Goal: Task Accomplishment & Management: Manage account settings

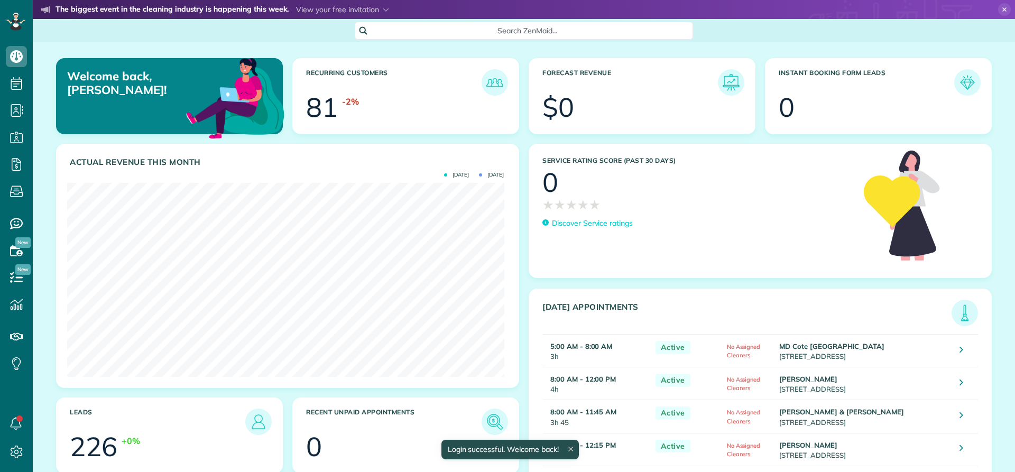
scroll to position [194, 437]
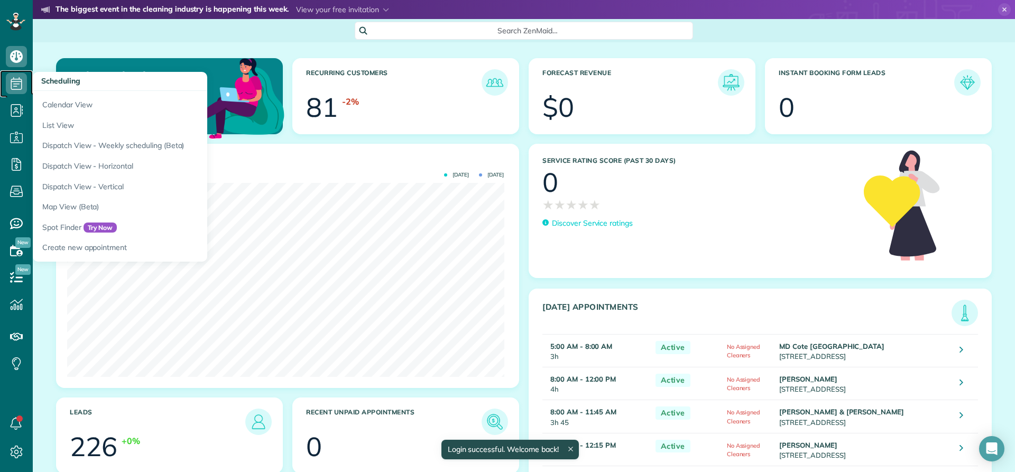
click at [15, 81] on icon at bounding box center [16, 83] width 21 height 21
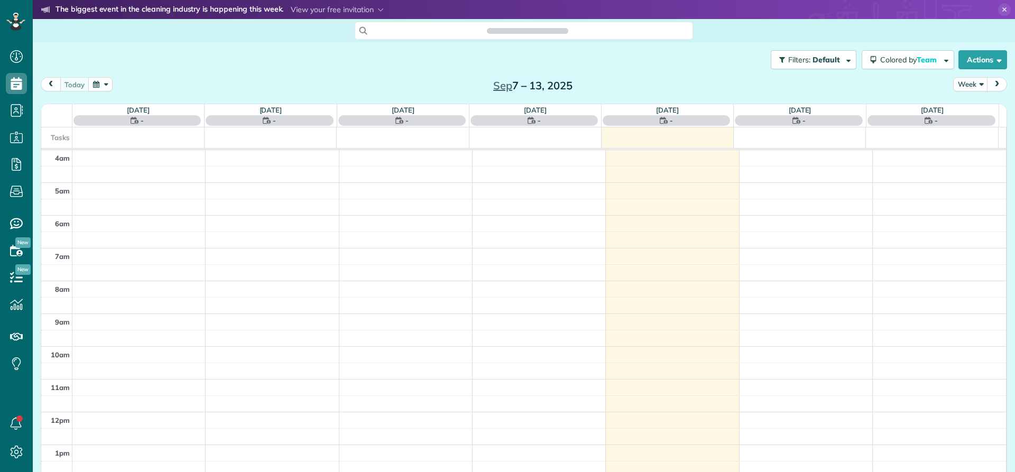
scroll to position [99, 0]
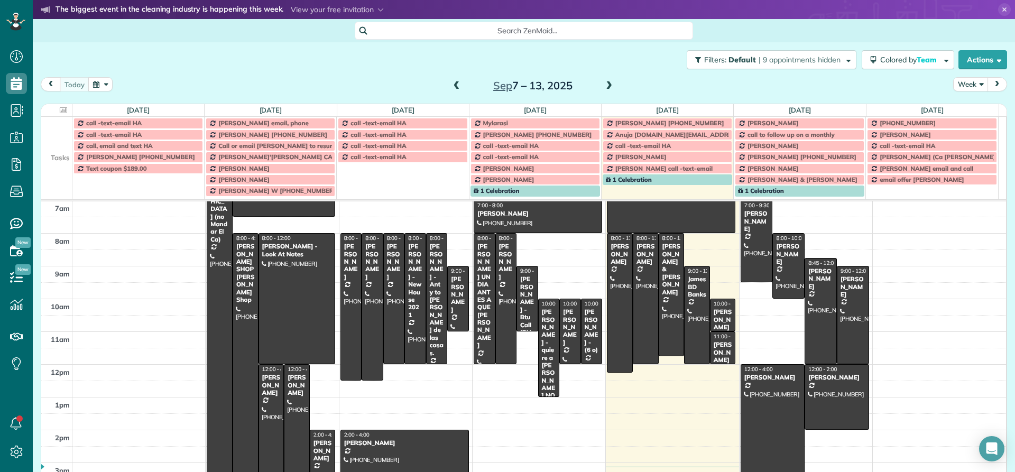
click at [972, 81] on button "Week" at bounding box center [970, 84] width 35 height 14
click at [965, 108] on link "Day" at bounding box center [996, 108] width 84 height 21
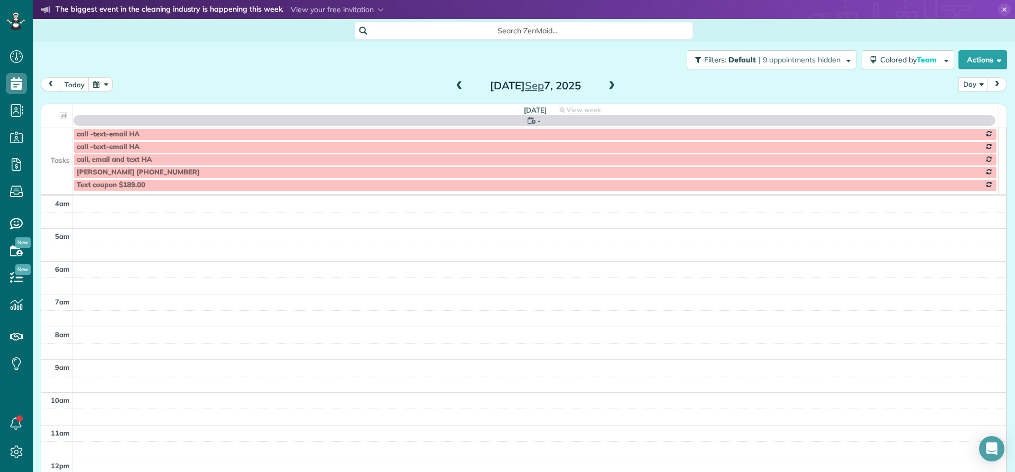
scroll to position [99, 0]
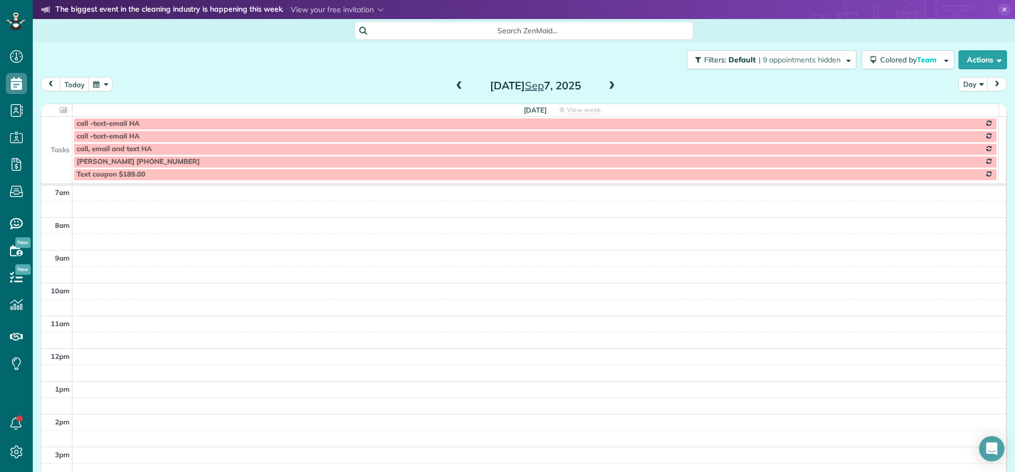
click at [606, 85] on span at bounding box center [612, 86] width 12 height 10
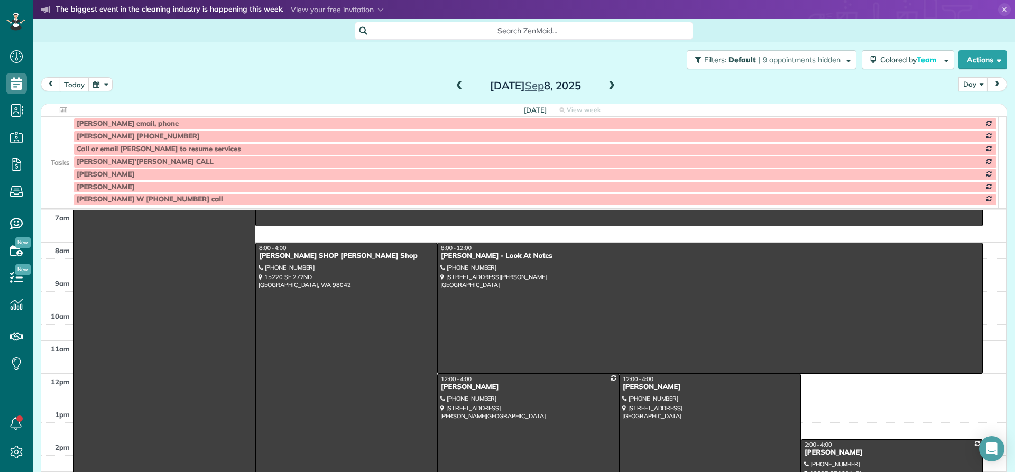
click at [606, 85] on span at bounding box center [612, 86] width 12 height 10
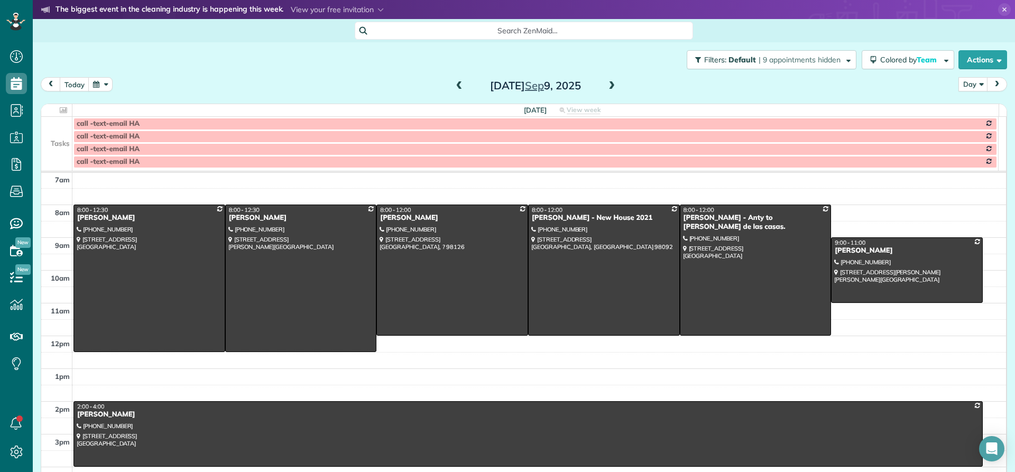
click at [606, 86] on span at bounding box center [612, 86] width 12 height 10
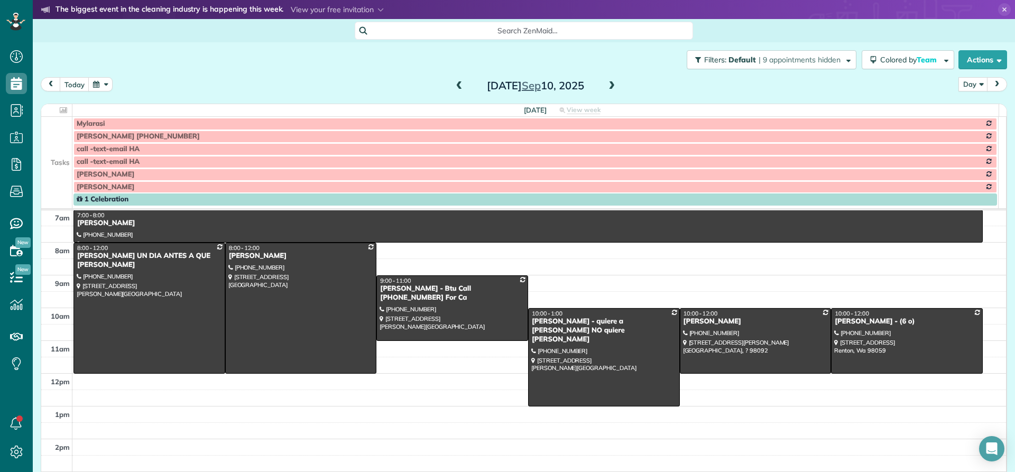
click at [606, 86] on span at bounding box center [612, 86] width 12 height 10
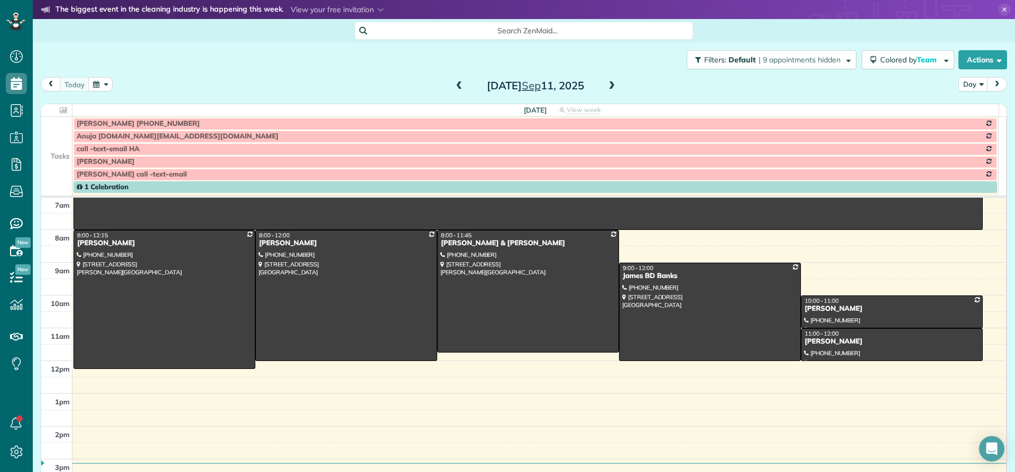
click at [606, 87] on span at bounding box center [612, 86] width 12 height 10
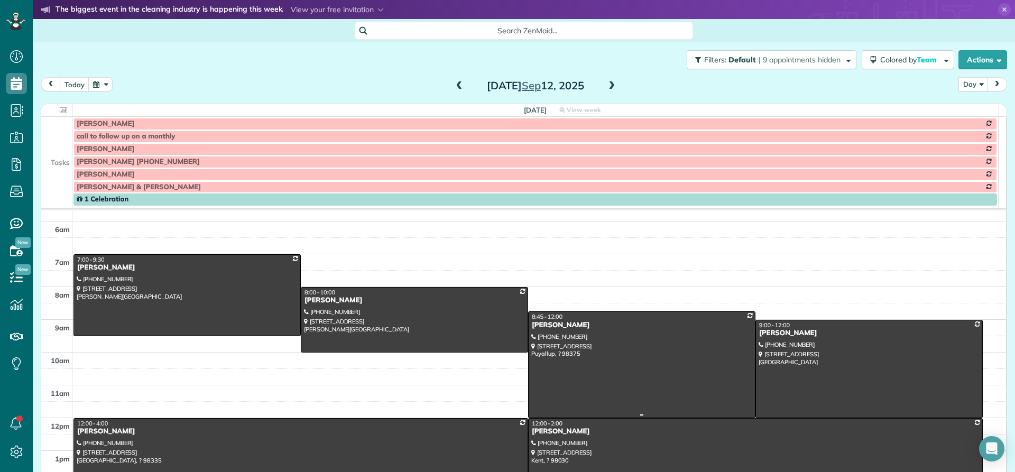
scroll to position [53, 0]
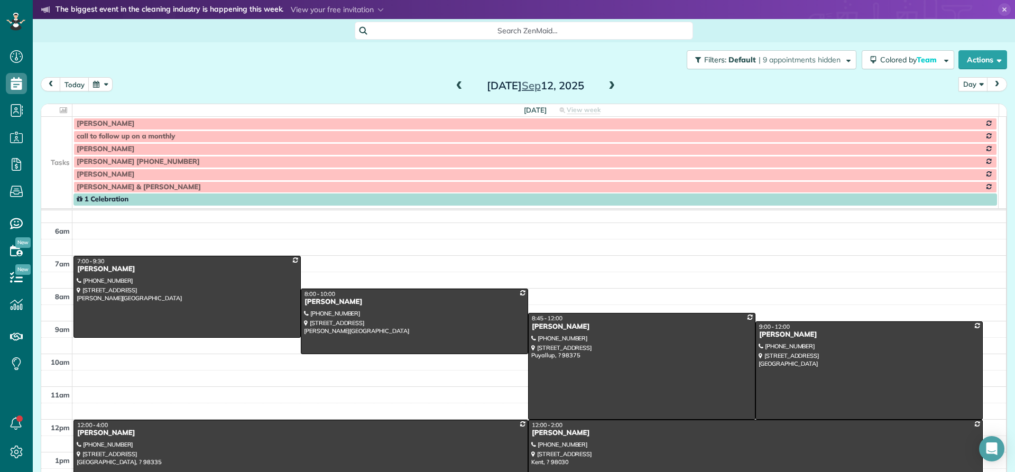
click at [610, 88] on span at bounding box center [612, 86] width 12 height 10
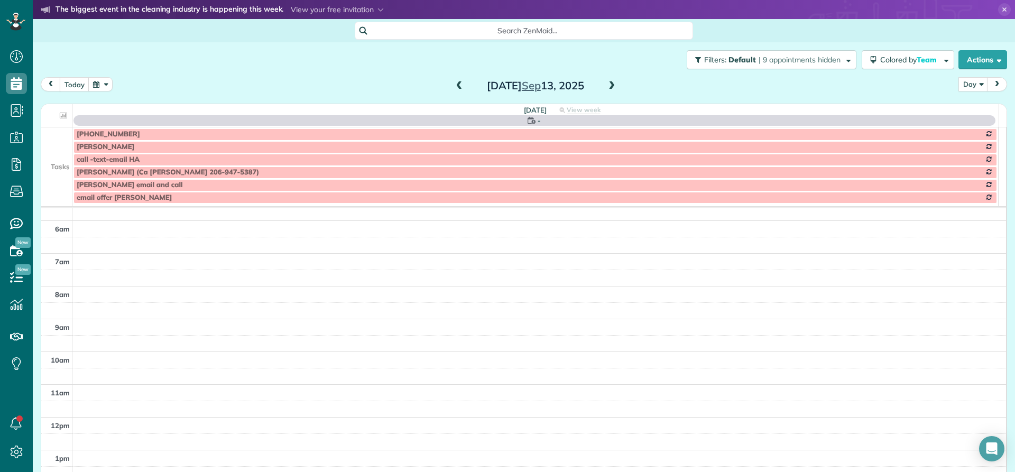
scroll to position [99, 0]
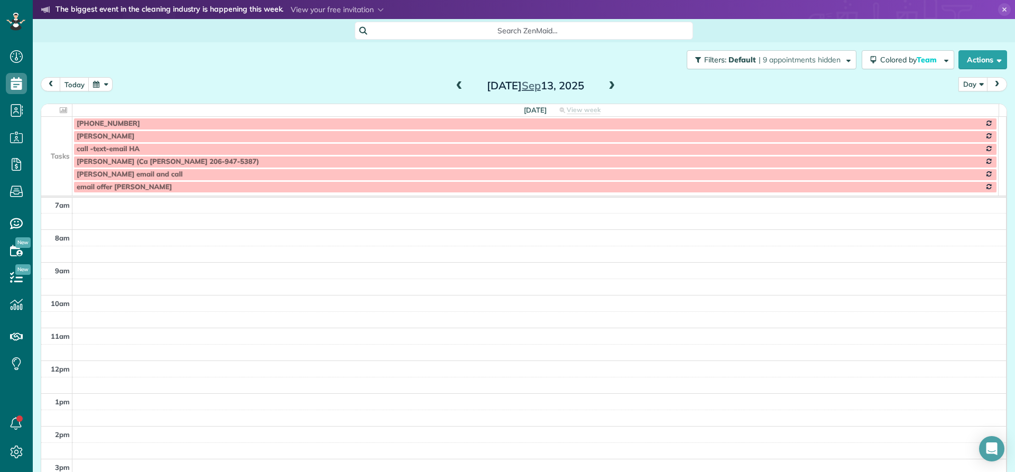
click at [610, 88] on span at bounding box center [612, 86] width 12 height 10
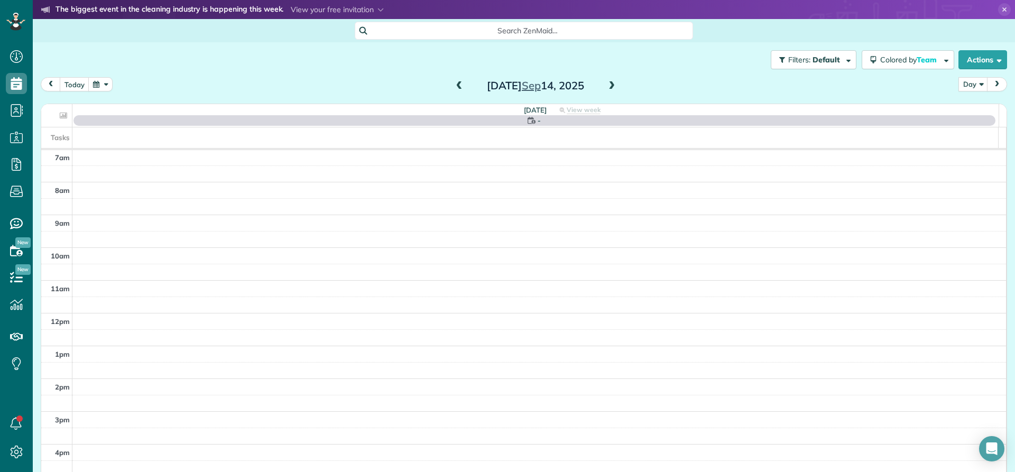
click at [610, 88] on span at bounding box center [612, 86] width 12 height 10
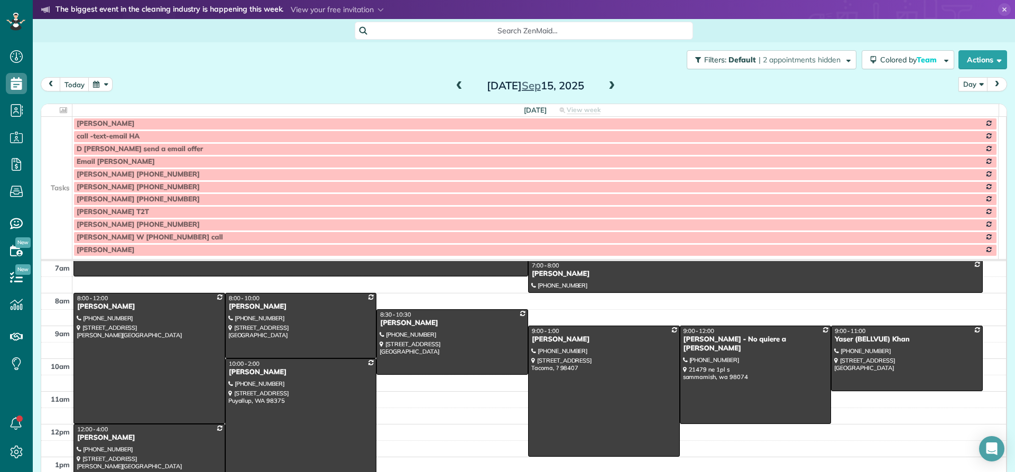
click at [610, 88] on span at bounding box center [612, 86] width 12 height 10
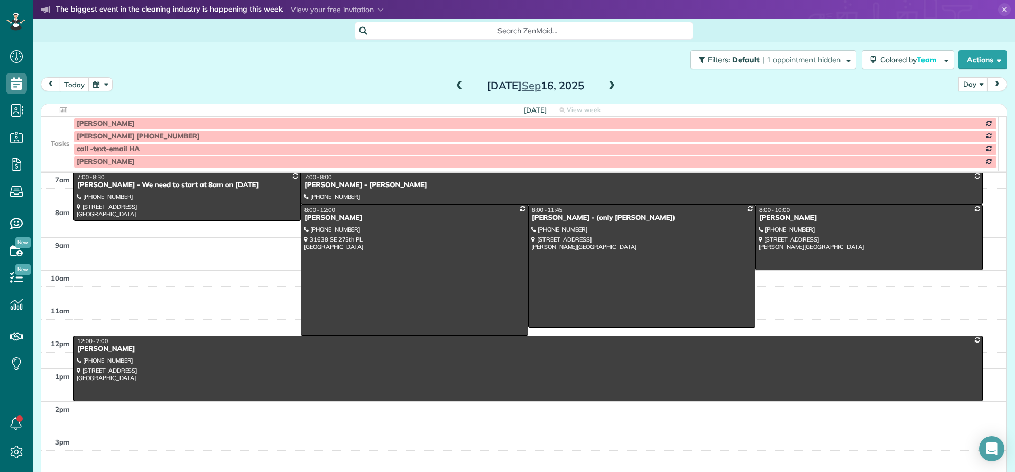
click at [610, 88] on span at bounding box center [612, 86] width 12 height 10
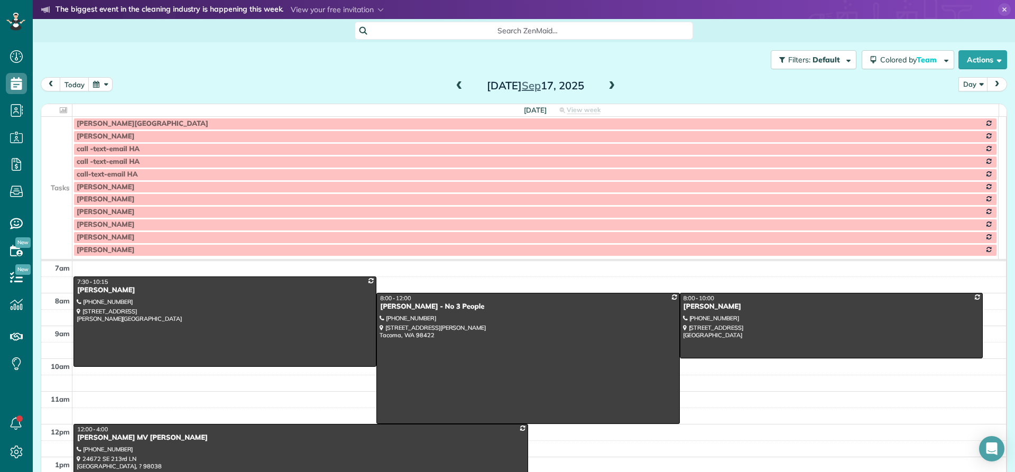
click at [610, 88] on span at bounding box center [612, 86] width 12 height 10
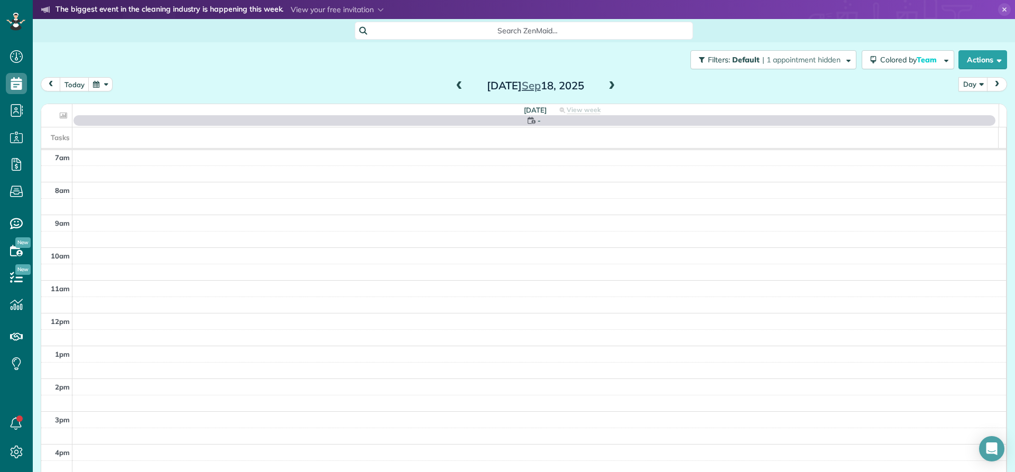
click at [610, 88] on span at bounding box center [612, 86] width 12 height 10
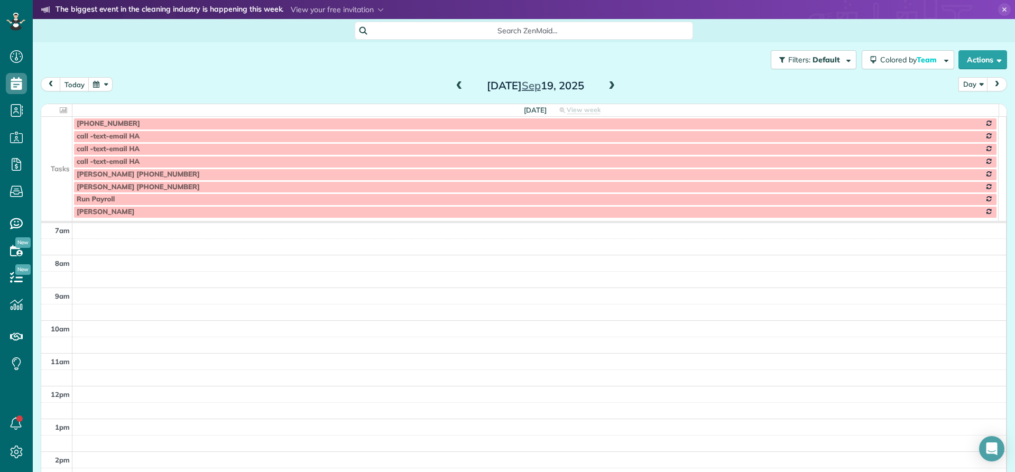
click at [454, 91] on span at bounding box center [460, 86] width 12 height 16
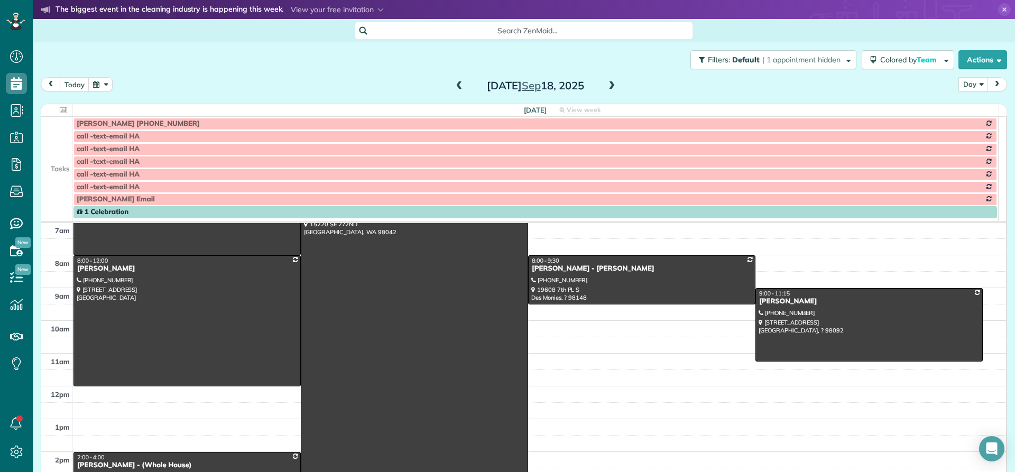
click at [608, 86] on span at bounding box center [612, 86] width 12 height 10
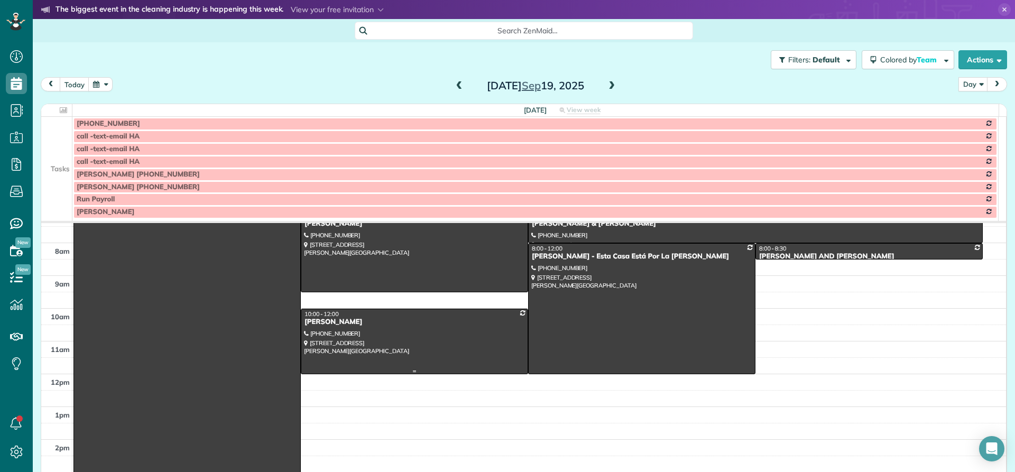
scroll to position [53, 0]
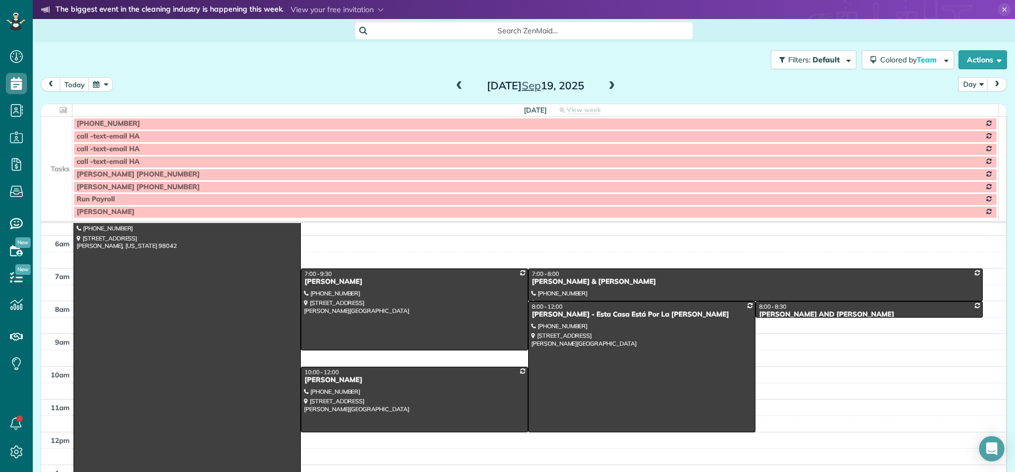
click at [608, 89] on span at bounding box center [612, 86] width 12 height 10
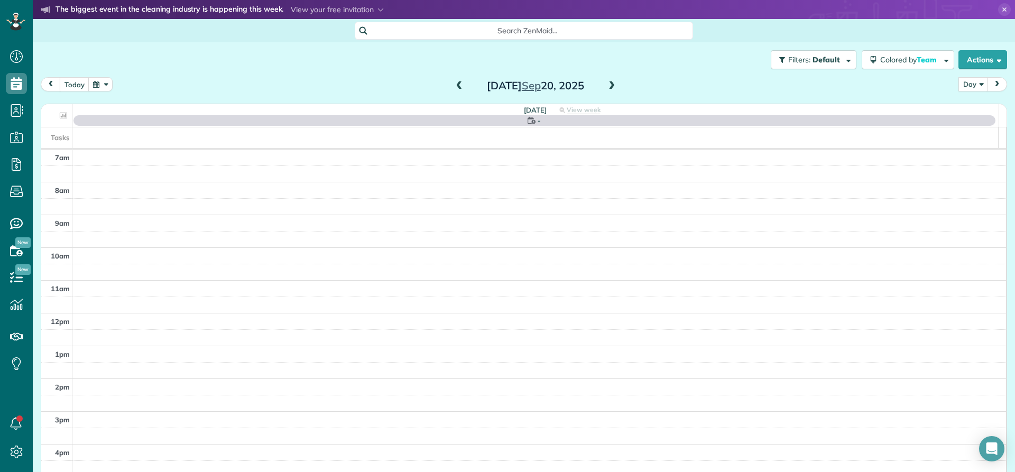
click at [608, 89] on span at bounding box center [612, 86] width 12 height 10
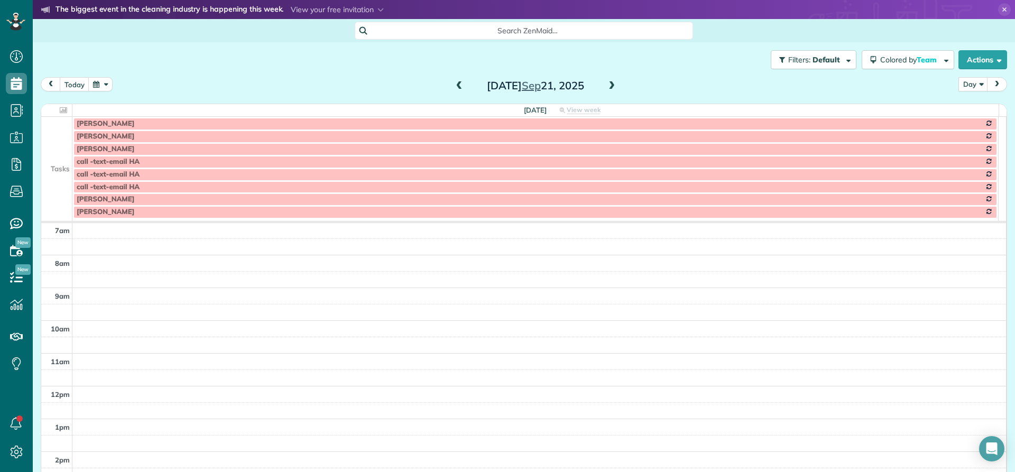
click at [608, 90] on span at bounding box center [612, 86] width 12 height 10
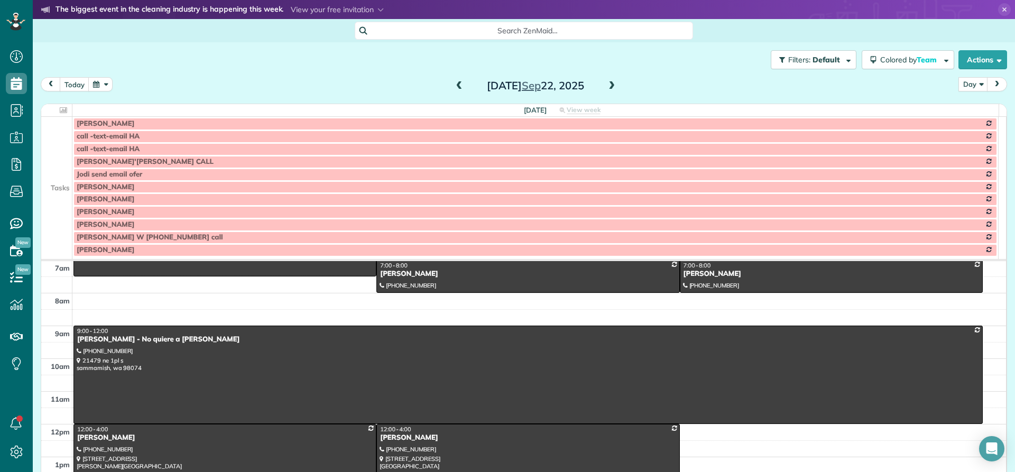
click at [608, 90] on span at bounding box center [612, 86] width 12 height 10
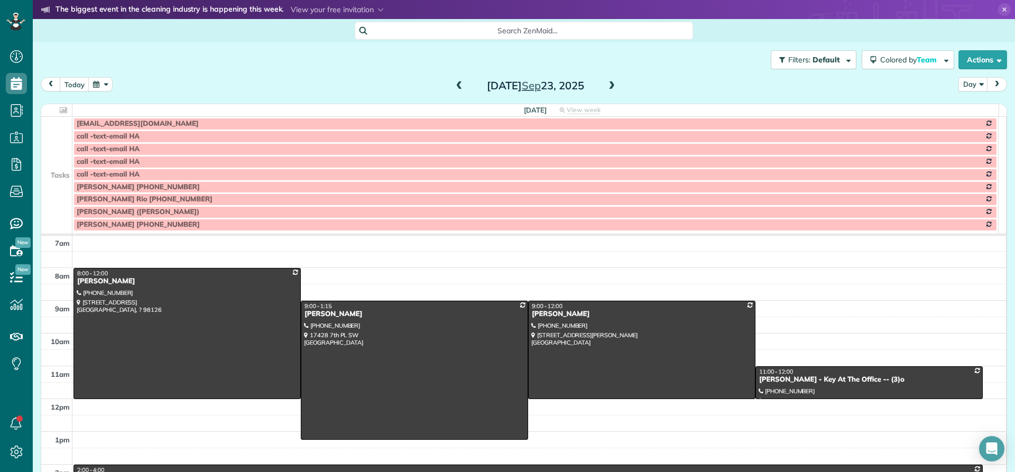
click at [608, 90] on span at bounding box center [612, 86] width 12 height 10
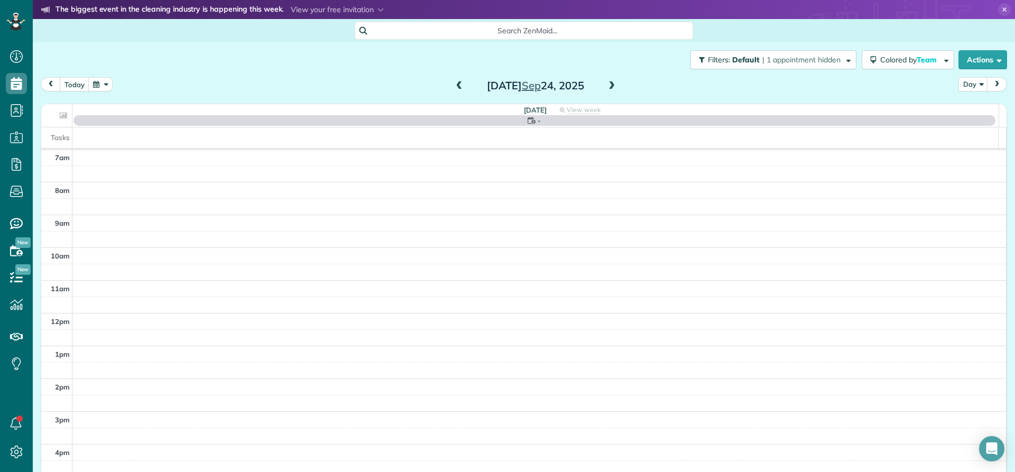
click at [608, 90] on span at bounding box center [612, 86] width 12 height 10
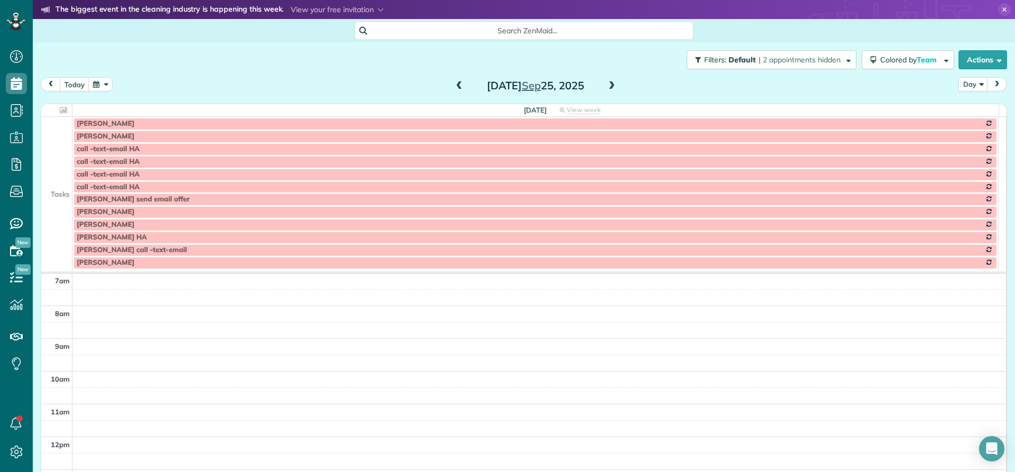
click at [608, 90] on span at bounding box center [612, 86] width 12 height 10
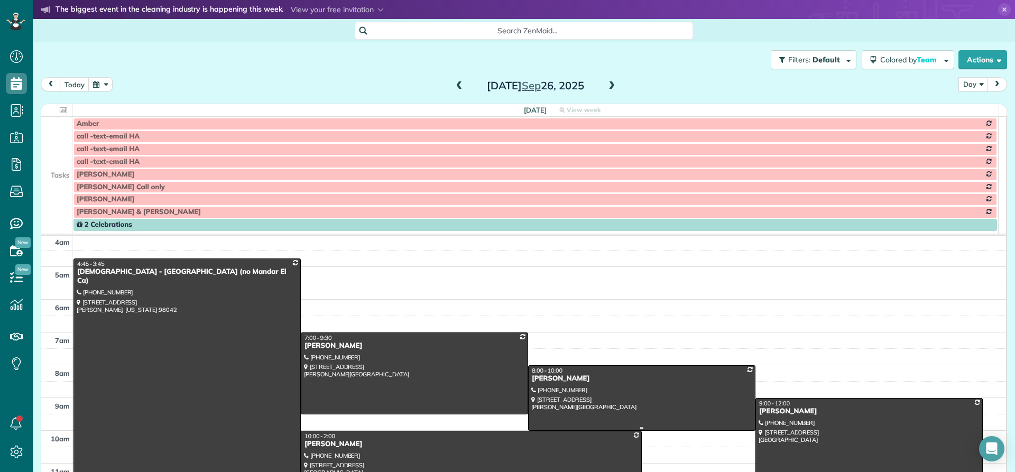
scroll to position [0, 0]
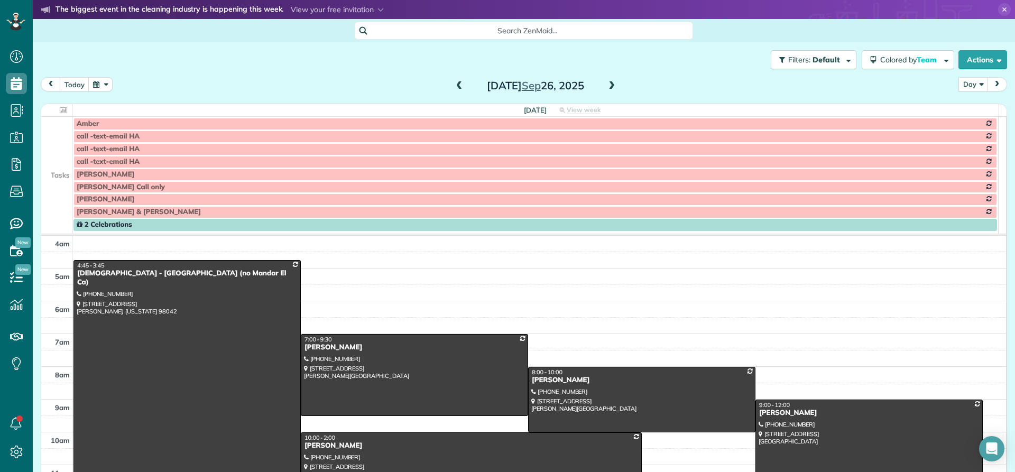
click at [456, 89] on span at bounding box center [460, 86] width 12 height 10
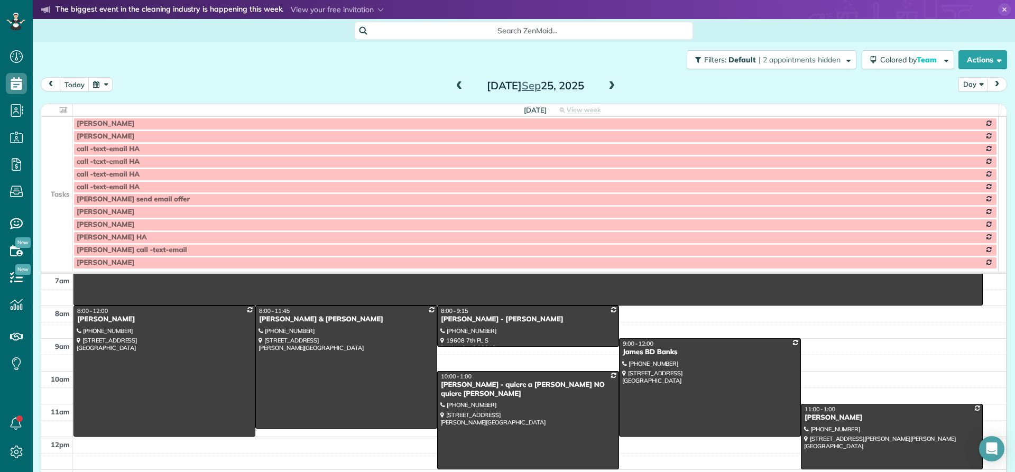
click at [456, 89] on span at bounding box center [460, 86] width 12 height 10
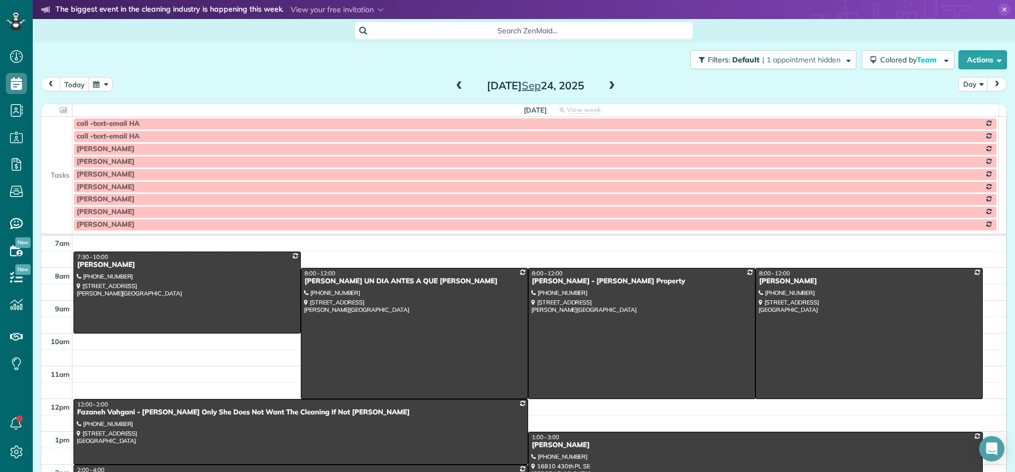
click at [456, 89] on span at bounding box center [460, 86] width 12 height 10
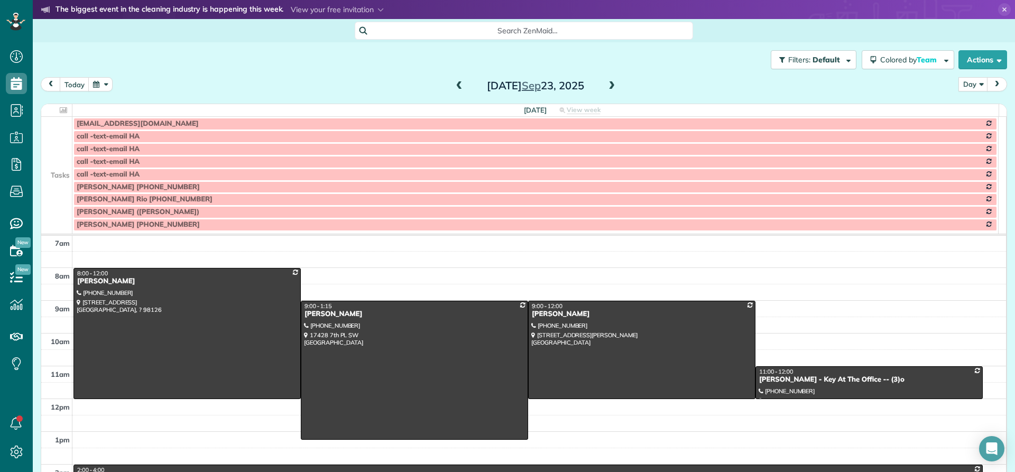
click at [456, 89] on span at bounding box center [460, 86] width 12 height 10
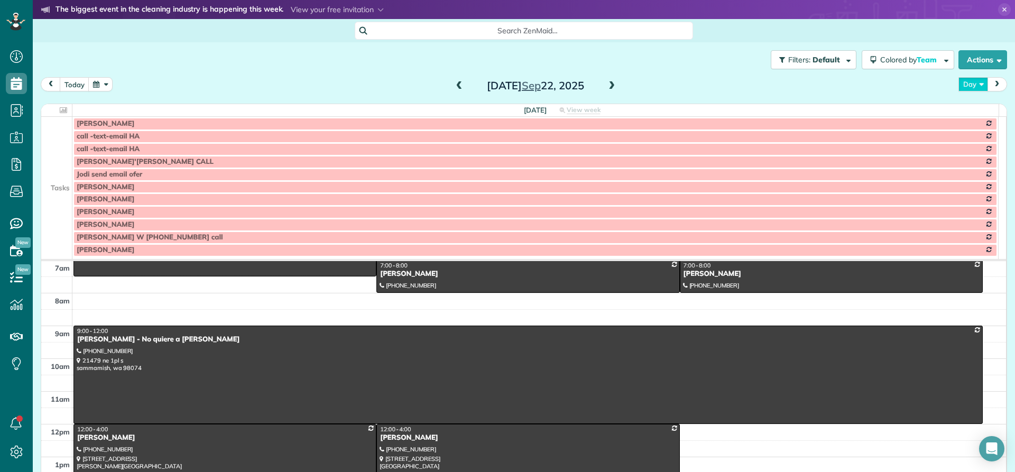
click at [962, 84] on button "Day" at bounding box center [973, 84] width 30 height 14
click at [964, 110] on link "Day" at bounding box center [1001, 108] width 84 height 21
click at [606, 84] on span at bounding box center [612, 86] width 12 height 10
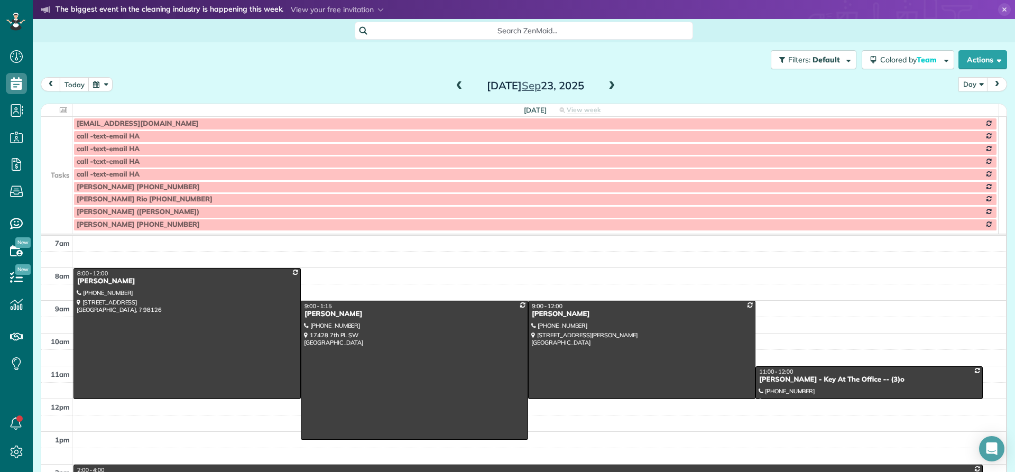
click at [606, 91] on span at bounding box center [612, 86] width 12 height 16
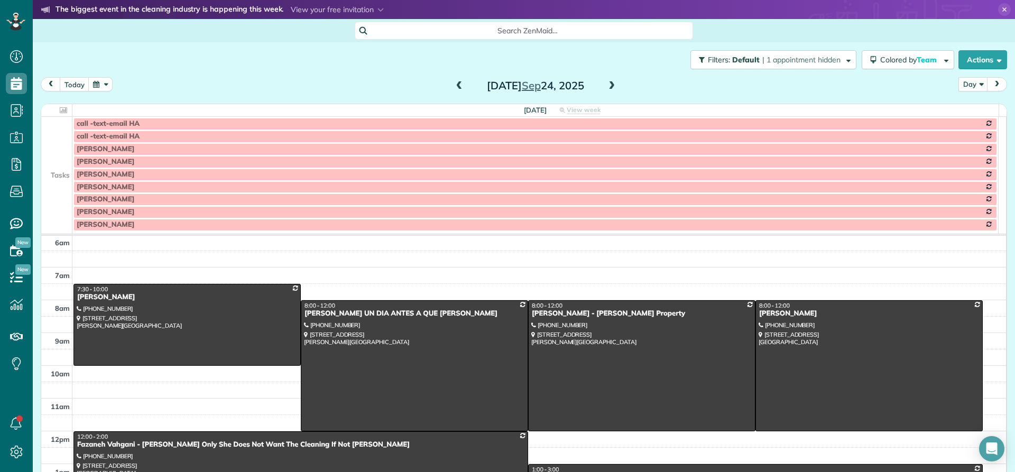
scroll to position [46, 0]
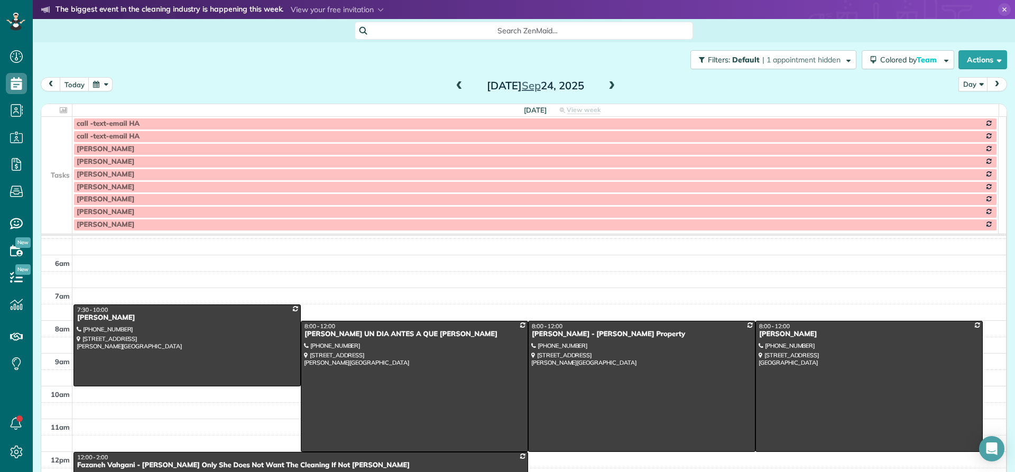
click at [606, 89] on span at bounding box center [612, 86] width 12 height 10
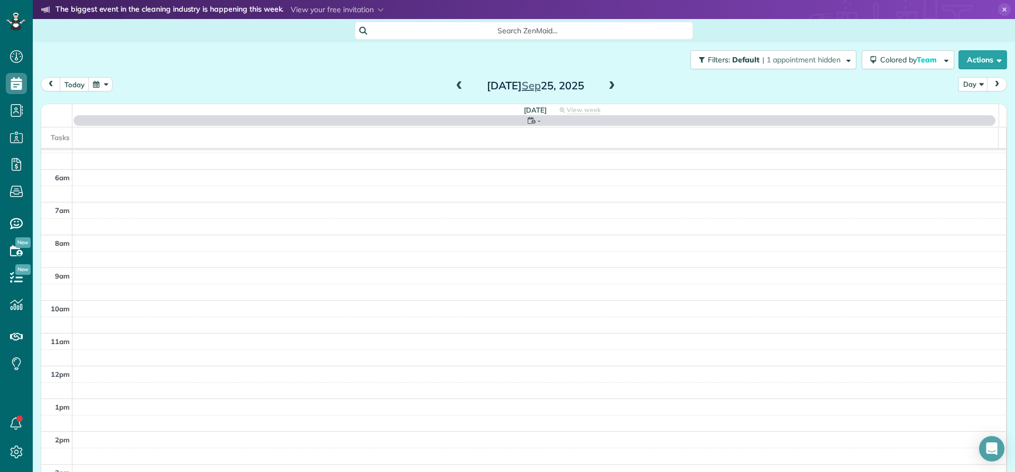
scroll to position [99, 0]
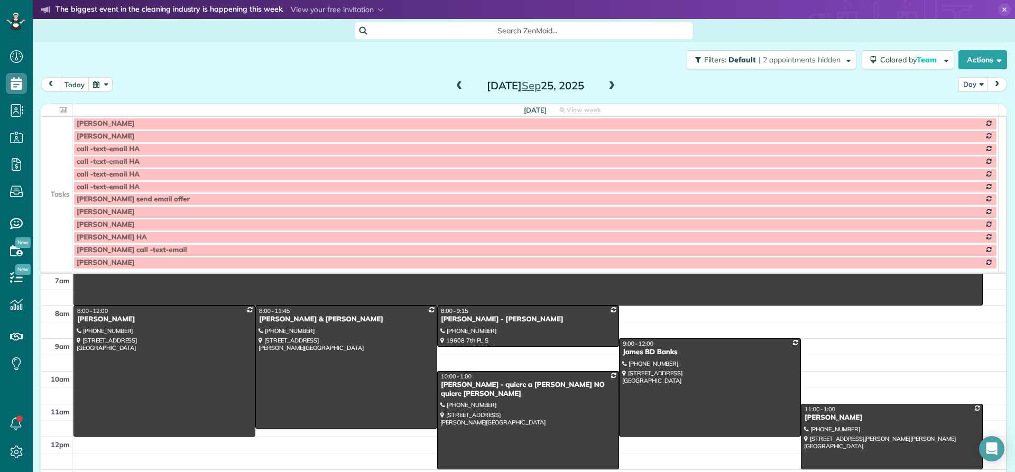
click at [62, 193] on td at bounding box center [56, 199] width 31 height 13
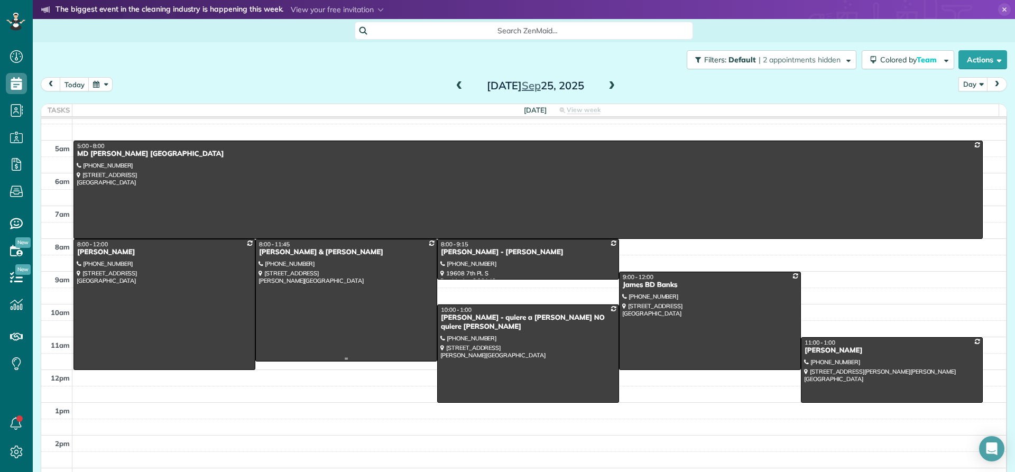
scroll to position [0, 0]
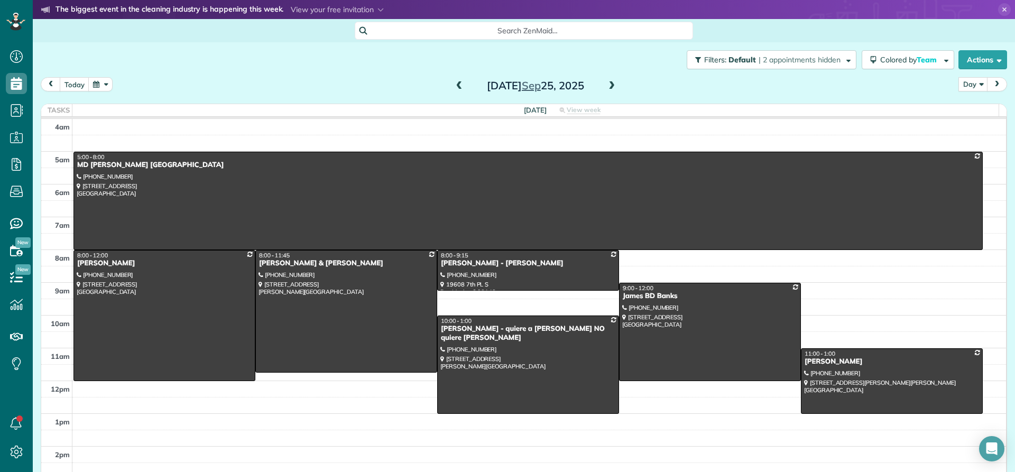
click at [608, 86] on span at bounding box center [612, 86] width 12 height 10
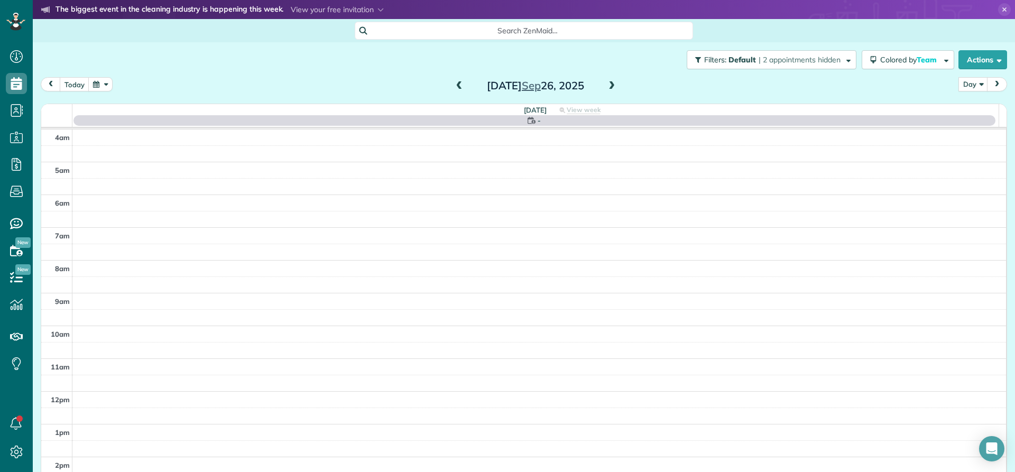
scroll to position [99, 0]
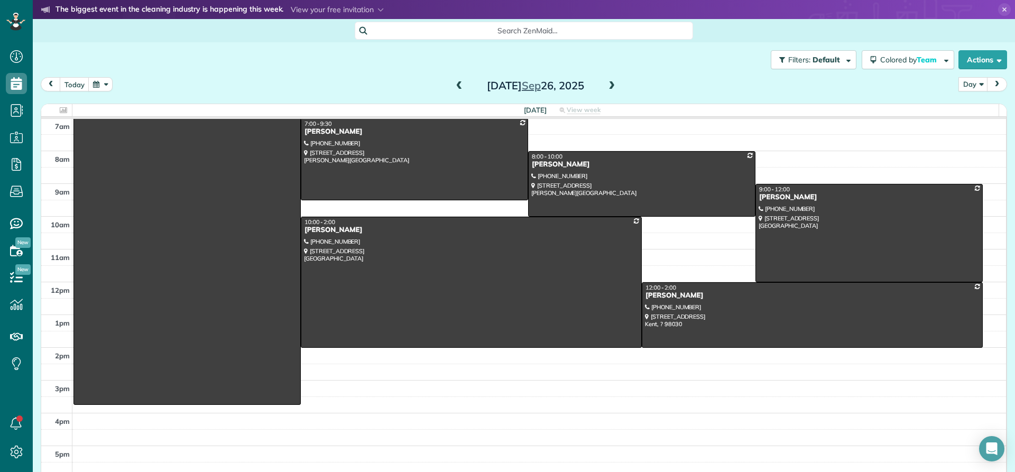
click at [608, 87] on span at bounding box center [612, 86] width 12 height 10
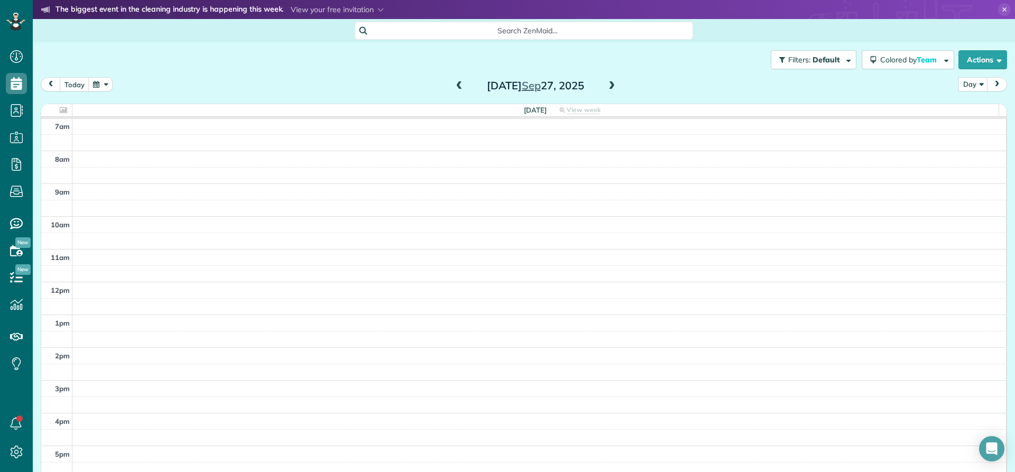
click at [608, 87] on span at bounding box center [612, 86] width 12 height 10
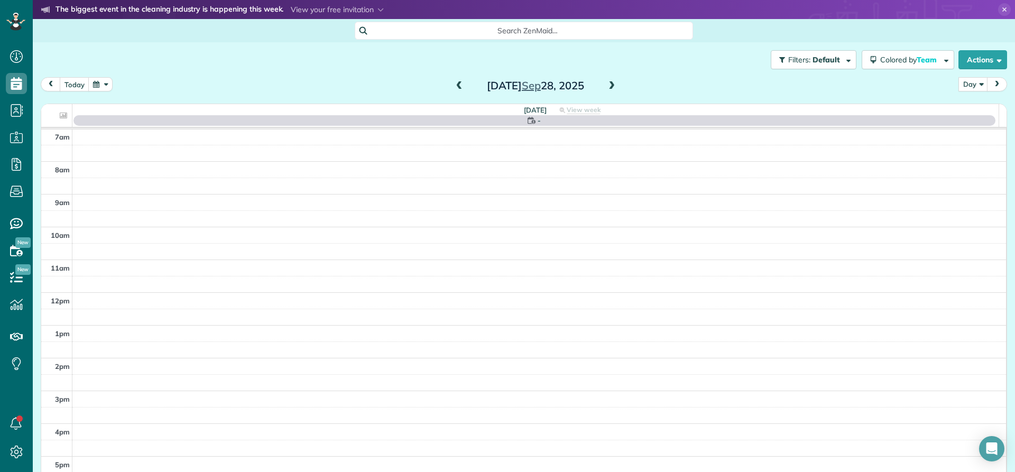
click at [608, 87] on span at bounding box center [612, 86] width 12 height 10
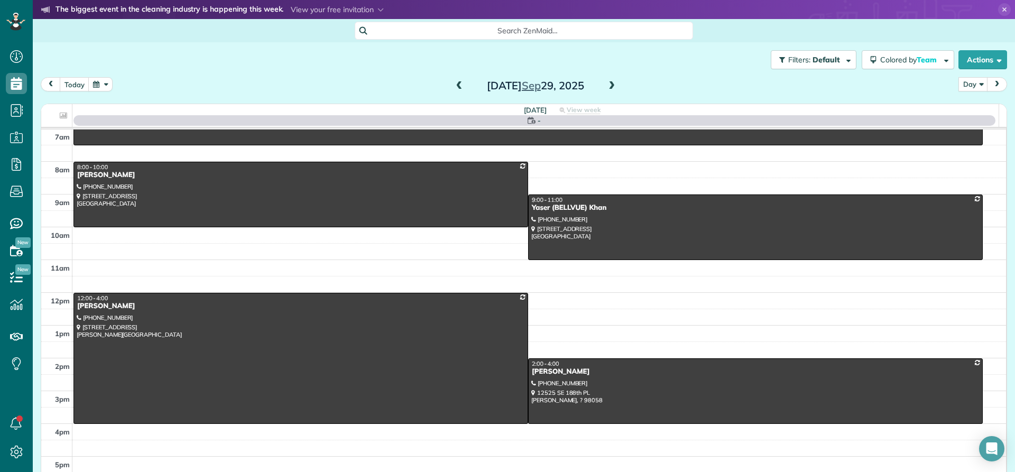
click at [608, 88] on span at bounding box center [612, 86] width 12 height 10
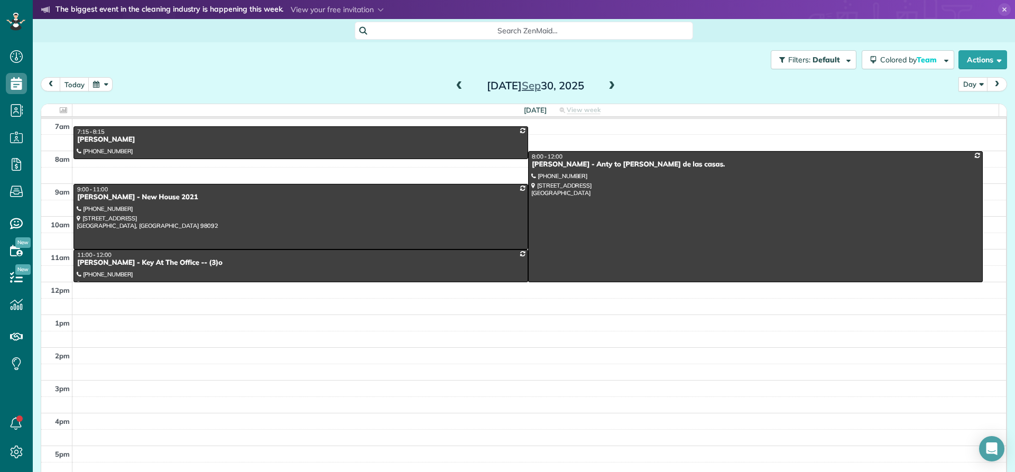
click at [608, 88] on span at bounding box center [612, 86] width 12 height 10
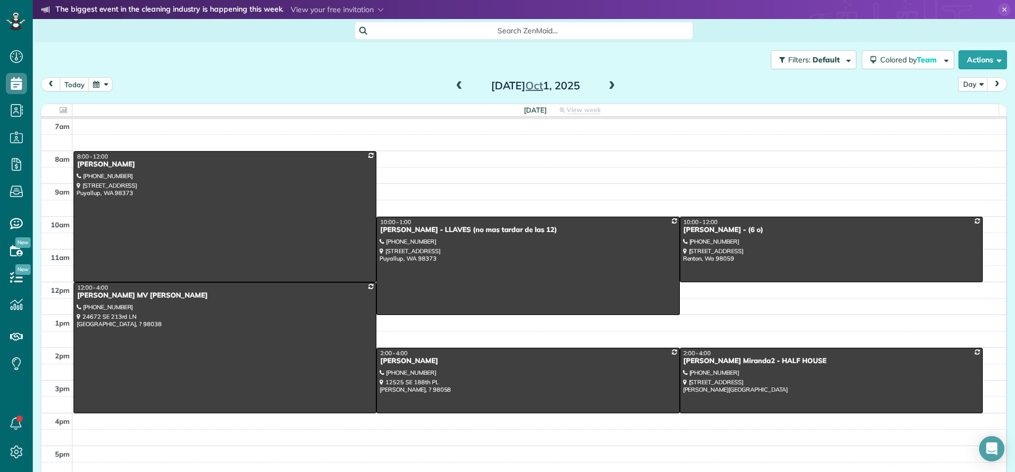
click at [608, 88] on span at bounding box center [612, 86] width 12 height 10
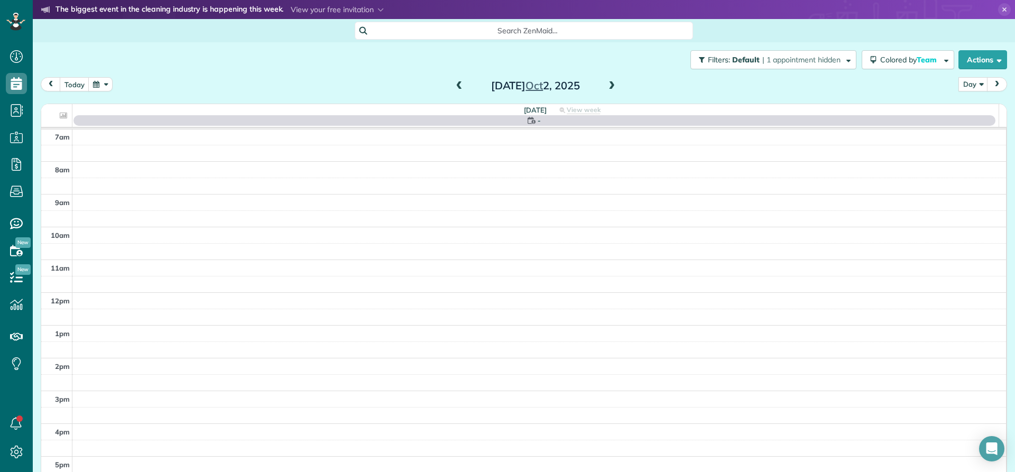
click at [608, 88] on span at bounding box center [612, 86] width 12 height 10
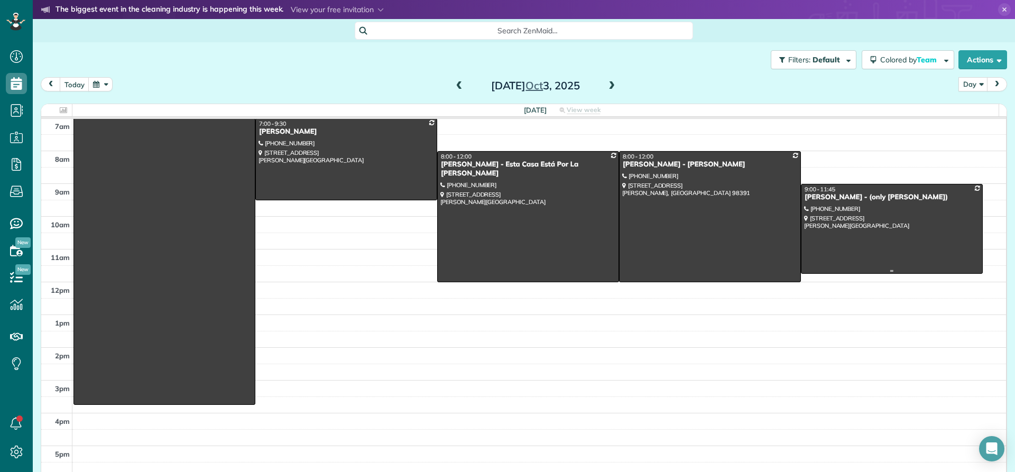
click at [805, 199] on div "Laura Akers - (only Dalia)" at bounding box center [892, 197] width 176 height 9
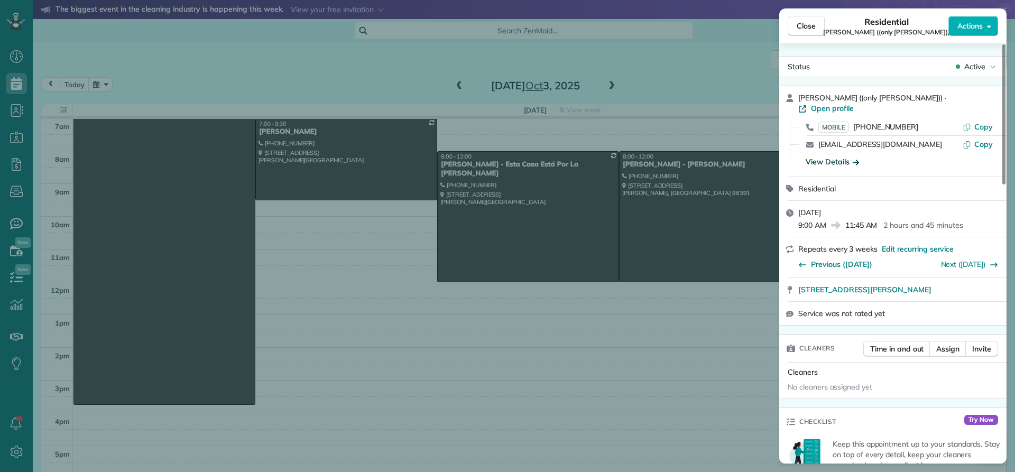
click at [825, 156] on div "View Details" at bounding box center [832, 161] width 53 height 11
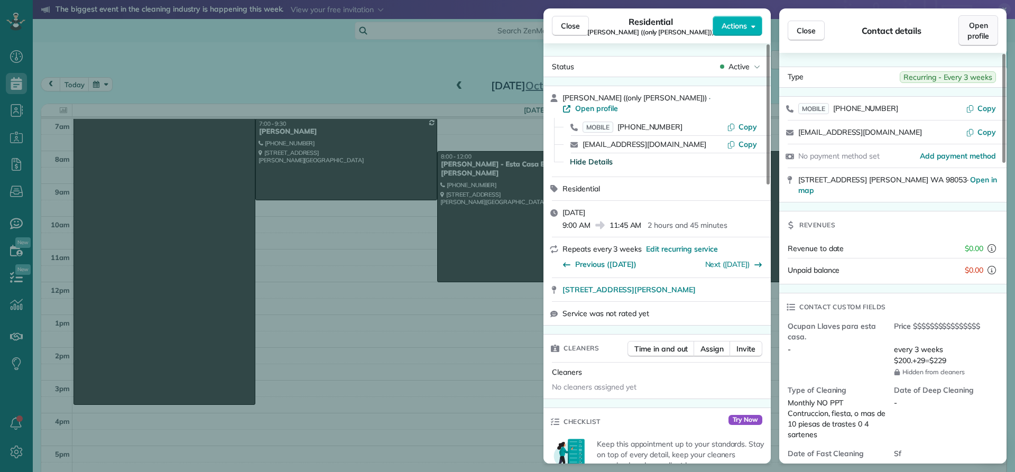
click at [982, 38] on span "Open profile" at bounding box center [978, 30] width 22 height 21
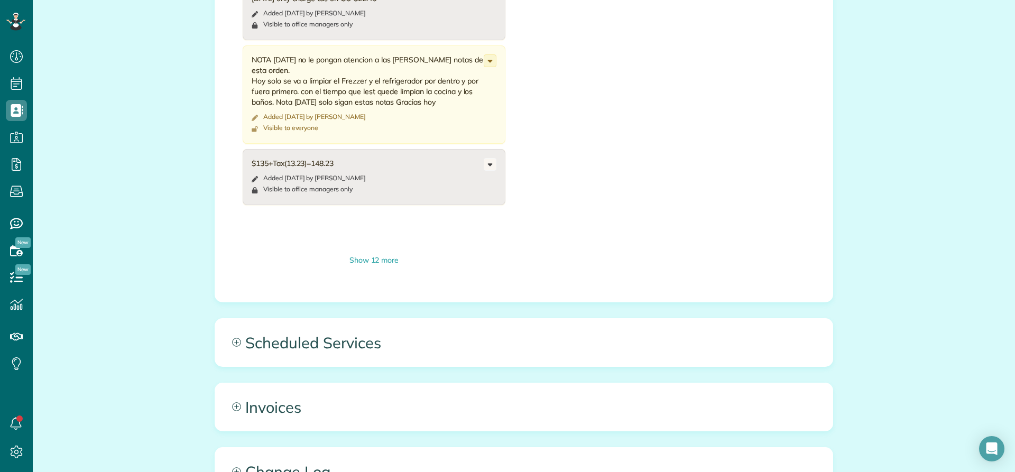
scroll to position [1533, 0]
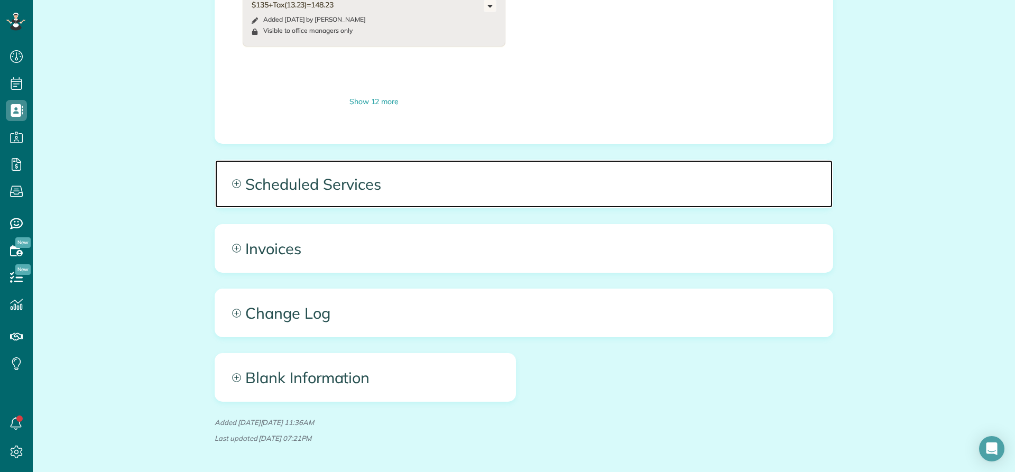
click at [335, 160] on span "Scheduled Services" at bounding box center [523, 184] width 617 height 48
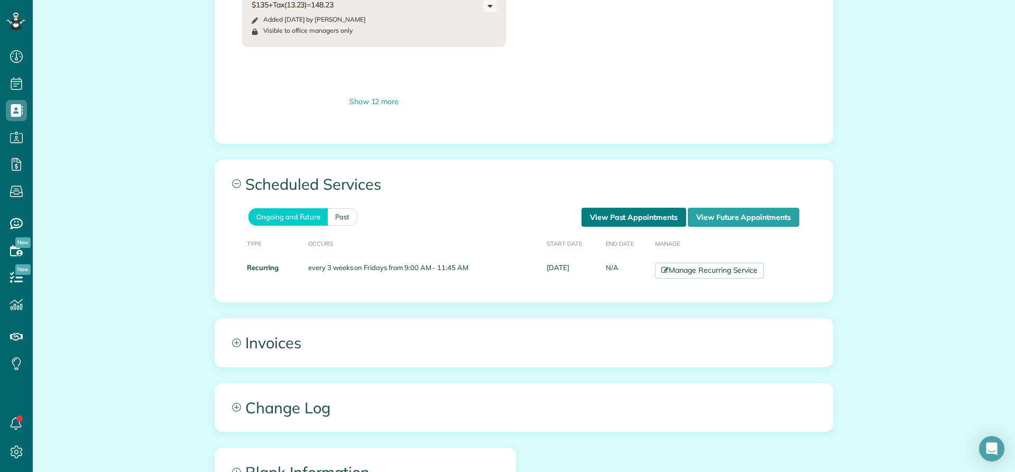
click at [616, 208] on link "View Past Appointments" at bounding box center [634, 217] width 105 height 19
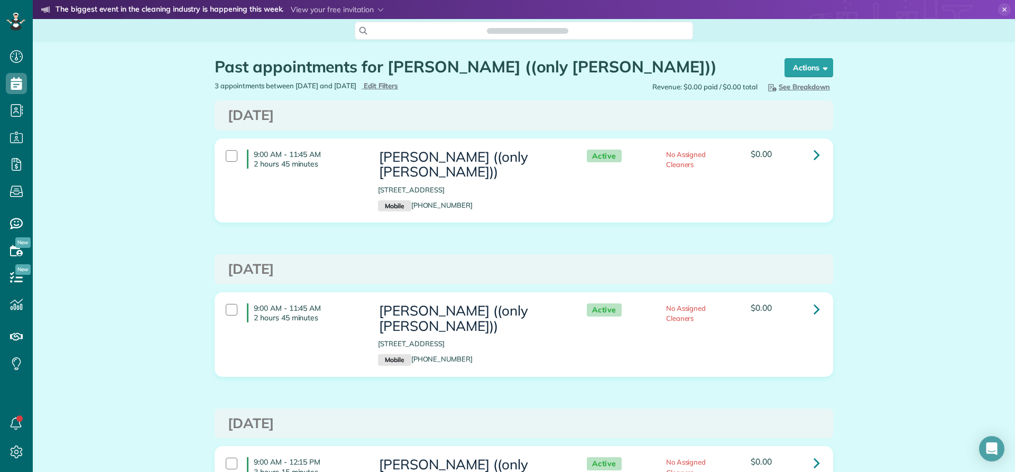
scroll to position [5, 5]
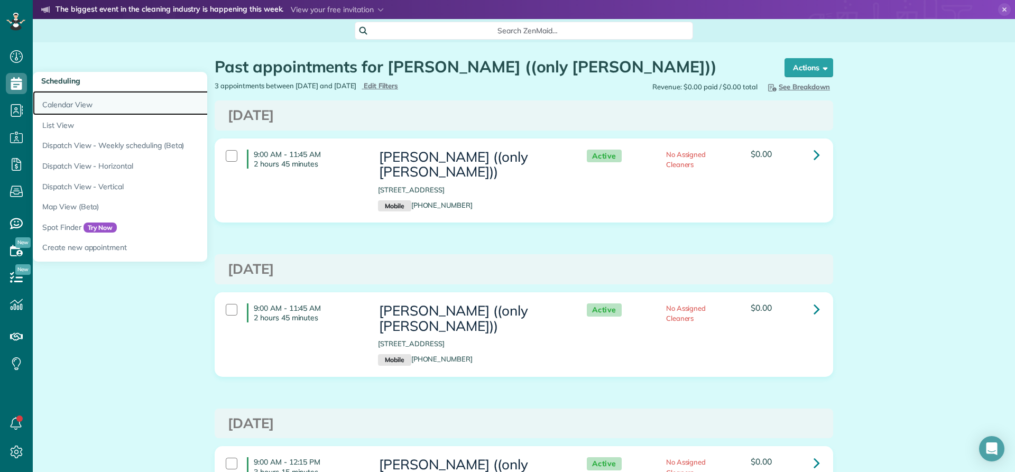
click at [50, 106] on link "Calendar View" at bounding box center [165, 103] width 264 height 24
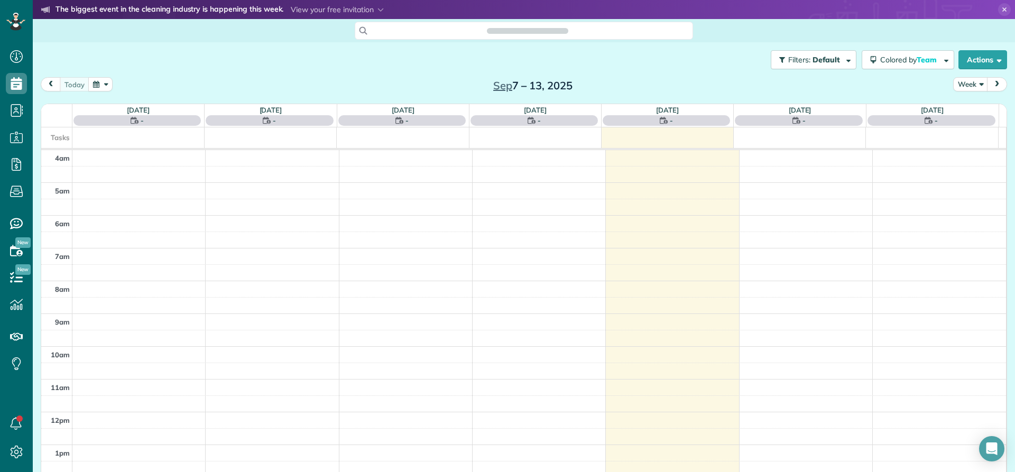
scroll to position [99, 0]
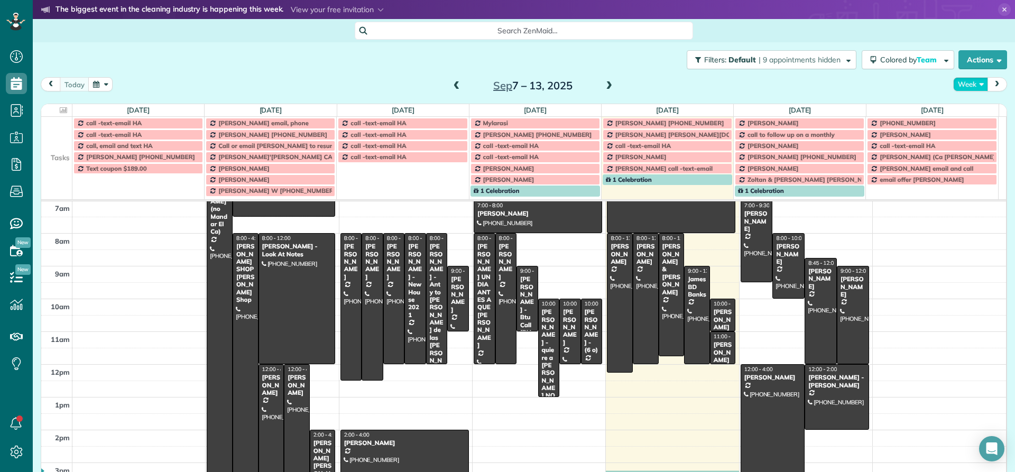
click at [969, 86] on button "Week" at bounding box center [970, 84] width 35 height 14
click at [965, 108] on link "Day" at bounding box center [996, 108] width 84 height 21
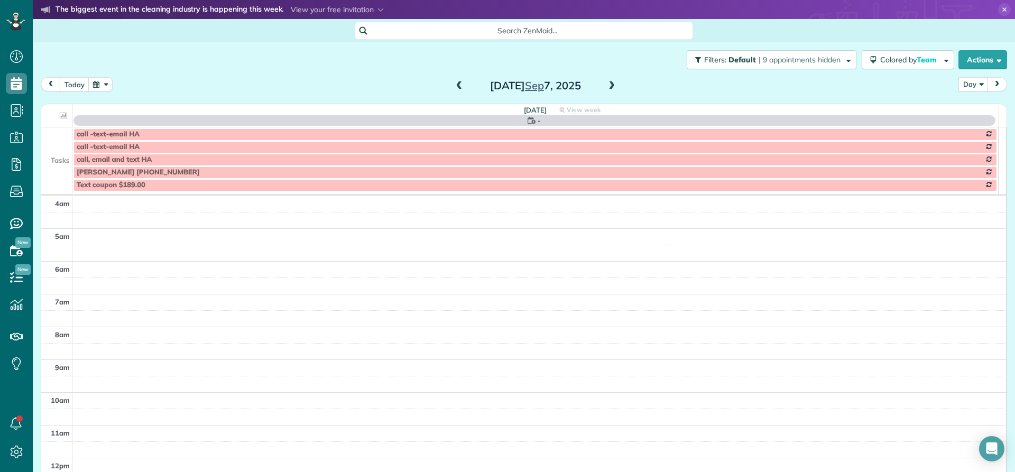
scroll to position [99, 0]
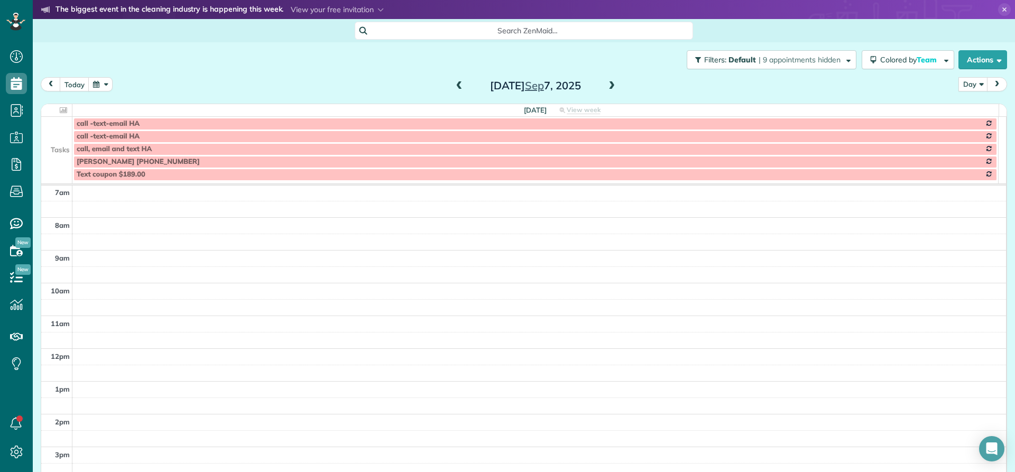
click at [611, 85] on span at bounding box center [612, 86] width 12 height 10
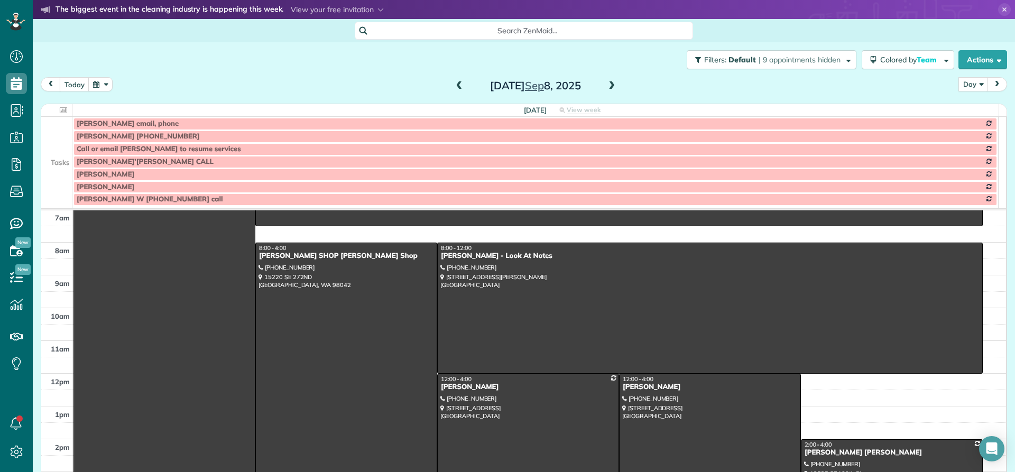
click at [612, 85] on span at bounding box center [612, 86] width 12 height 10
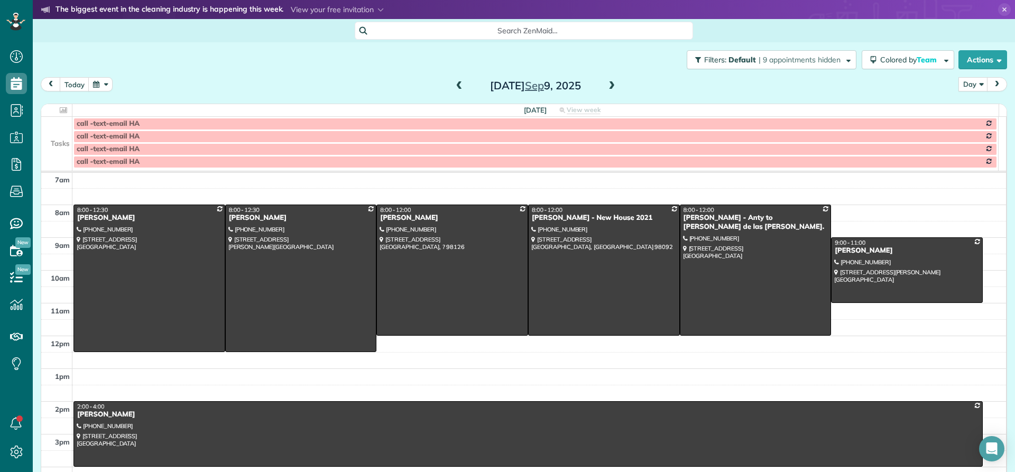
click at [612, 85] on span at bounding box center [612, 86] width 12 height 10
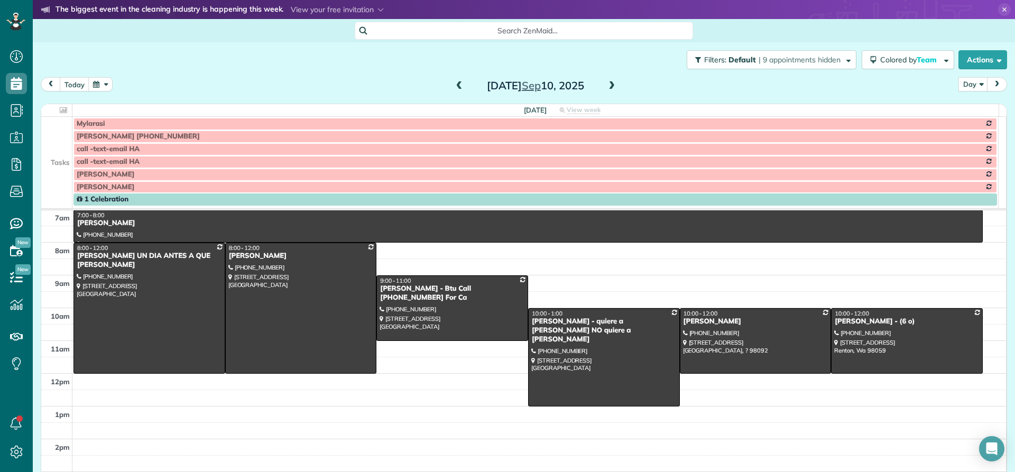
click at [607, 89] on span at bounding box center [612, 86] width 12 height 10
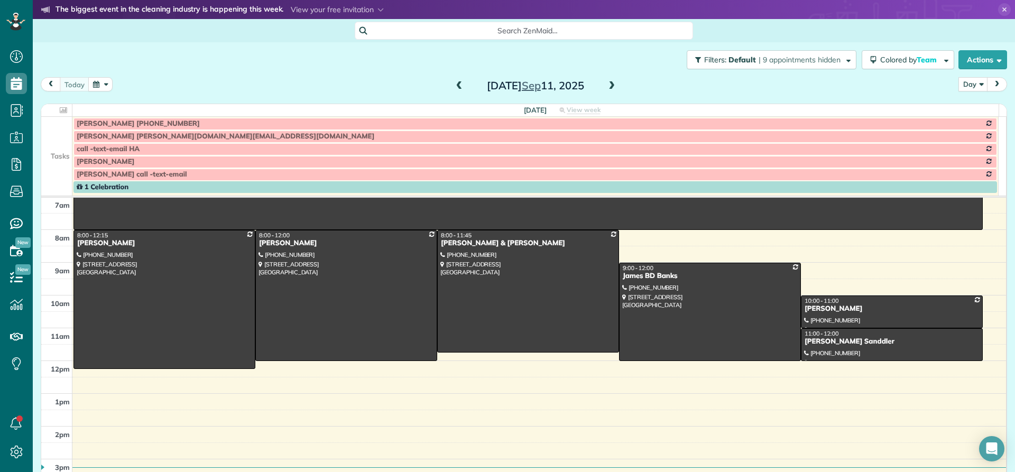
click at [607, 89] on span at bounding box center [612, 86] width 12 height 10
